Goal: Information Seeking & Learning: Find specific fact

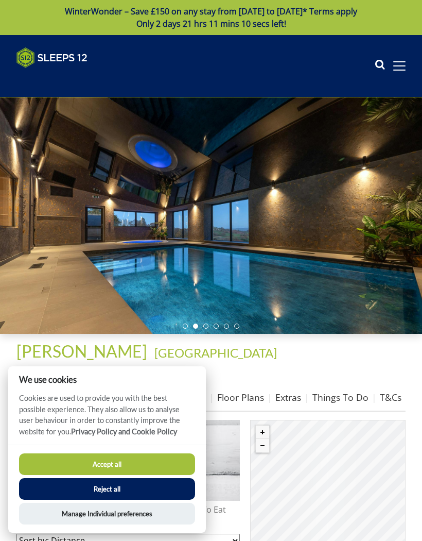
click at [59, 485] on button "Reject all" at bounding box center [107, 489] width 176 height 22
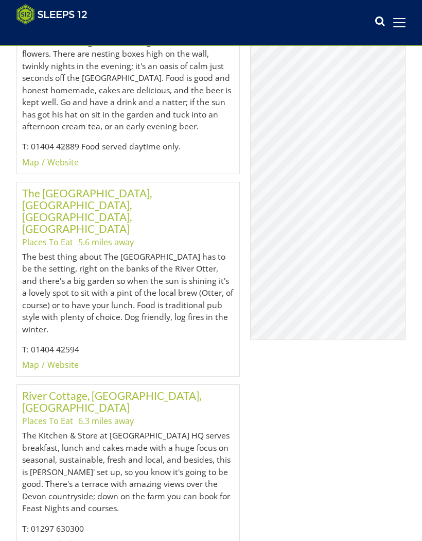
scroll to position [4800, 0]
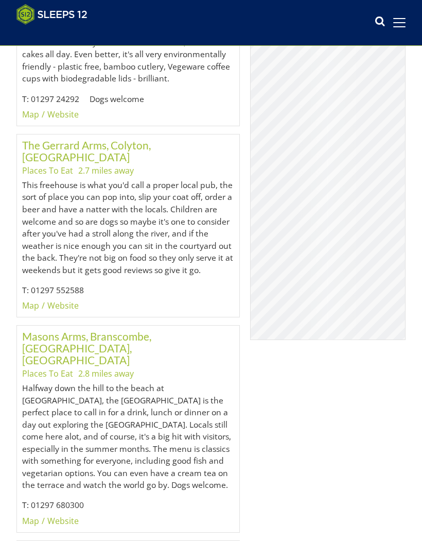
scroll to position [615, 0]
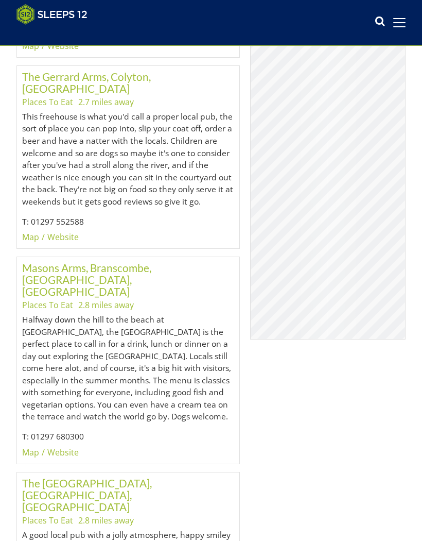
scroll to position [686, 0]
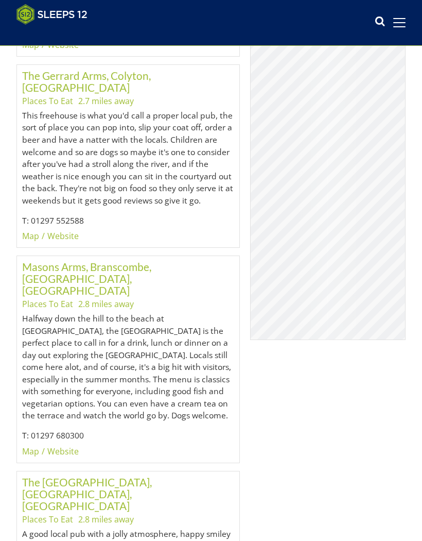
click at [100, 298] on li "2.8 miles away" at bounding box center [106, 304] width 56 height 12
click at [116, 260] on link "Masons Arms, Branscombe, [GEOGRAPHIC_DATA], [GEOGRAPHIC_DATA]" at bounding box center [86, 278] width 129 height 37
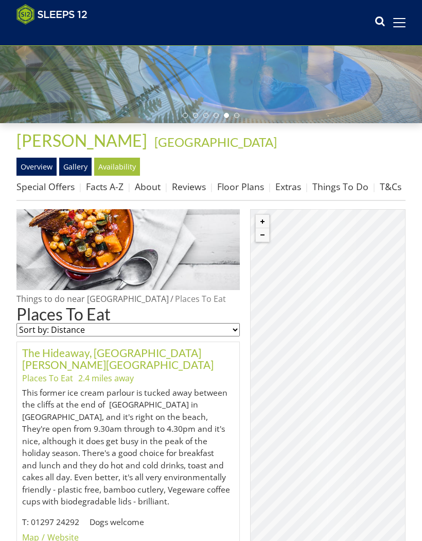
scroll to position [194, 0]
